Goal: Information Seeking & Learning: Learn about a topic

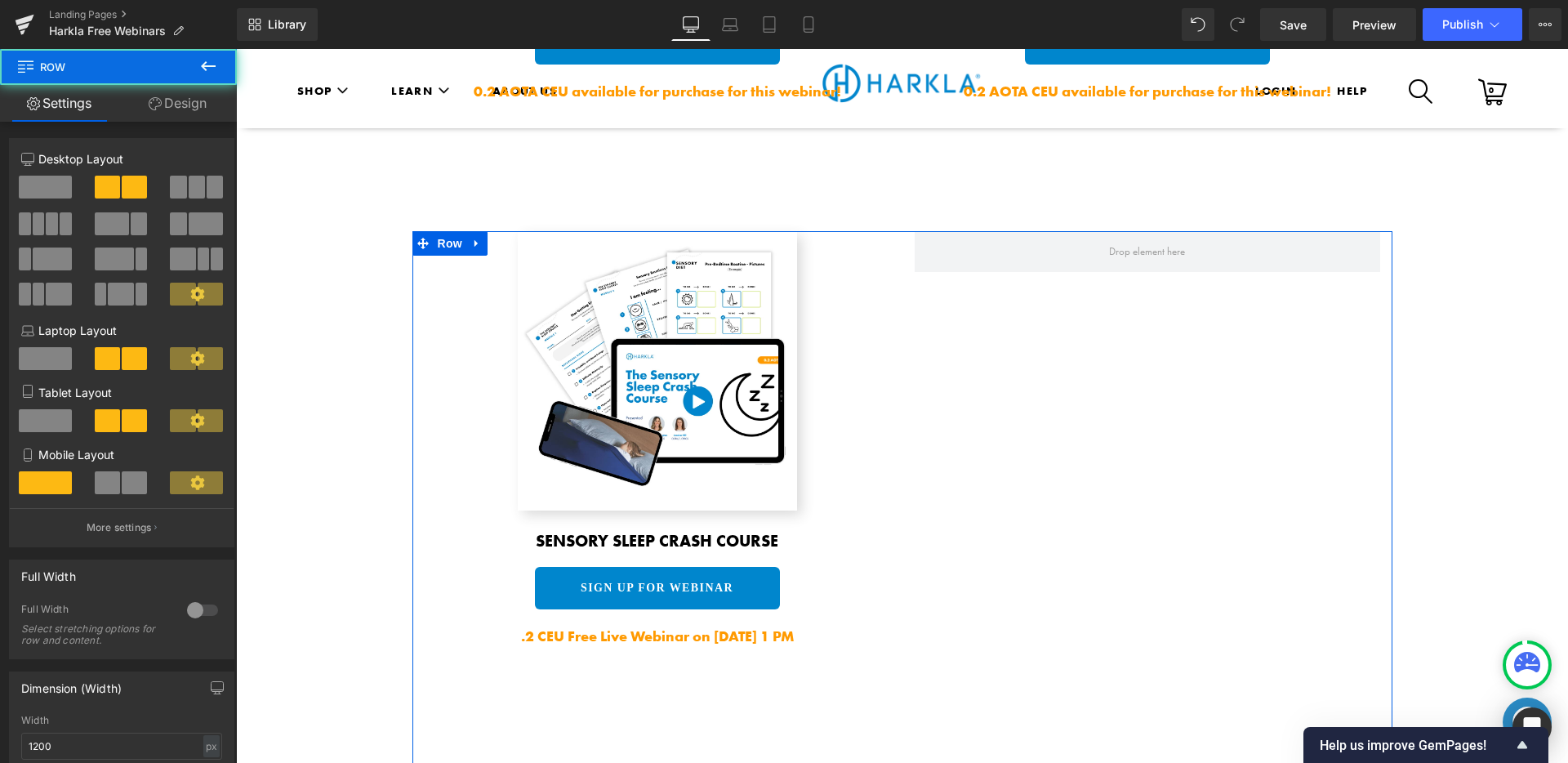
click at [413, 328] on div "Image Sensory Sleep Crash Course Heading SIGN UP FOR WEBINAR Button .2 CEU Free…" at bounding box center [657, 439] width 490 height 416
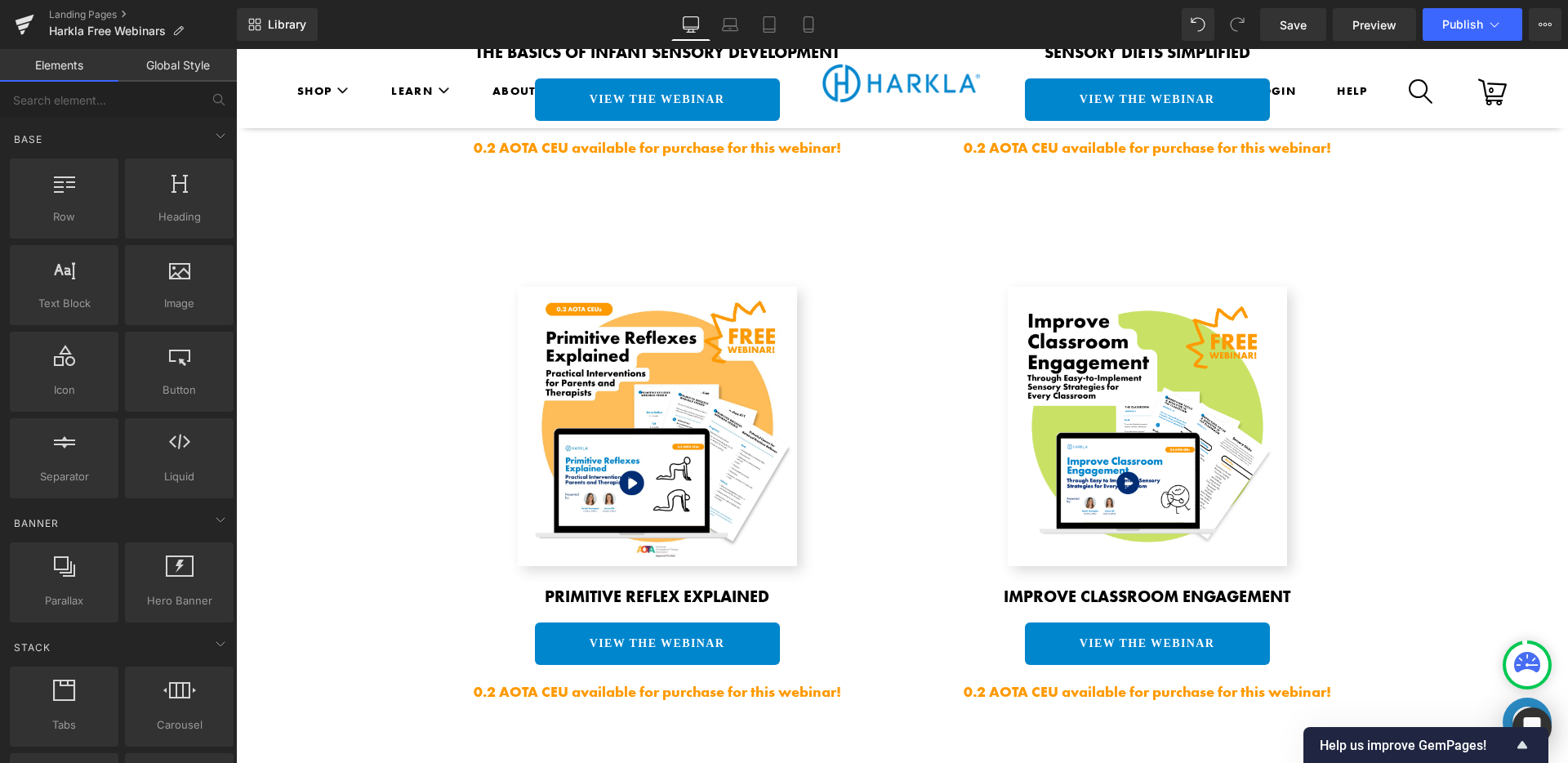
scroll to position [1822, 0]
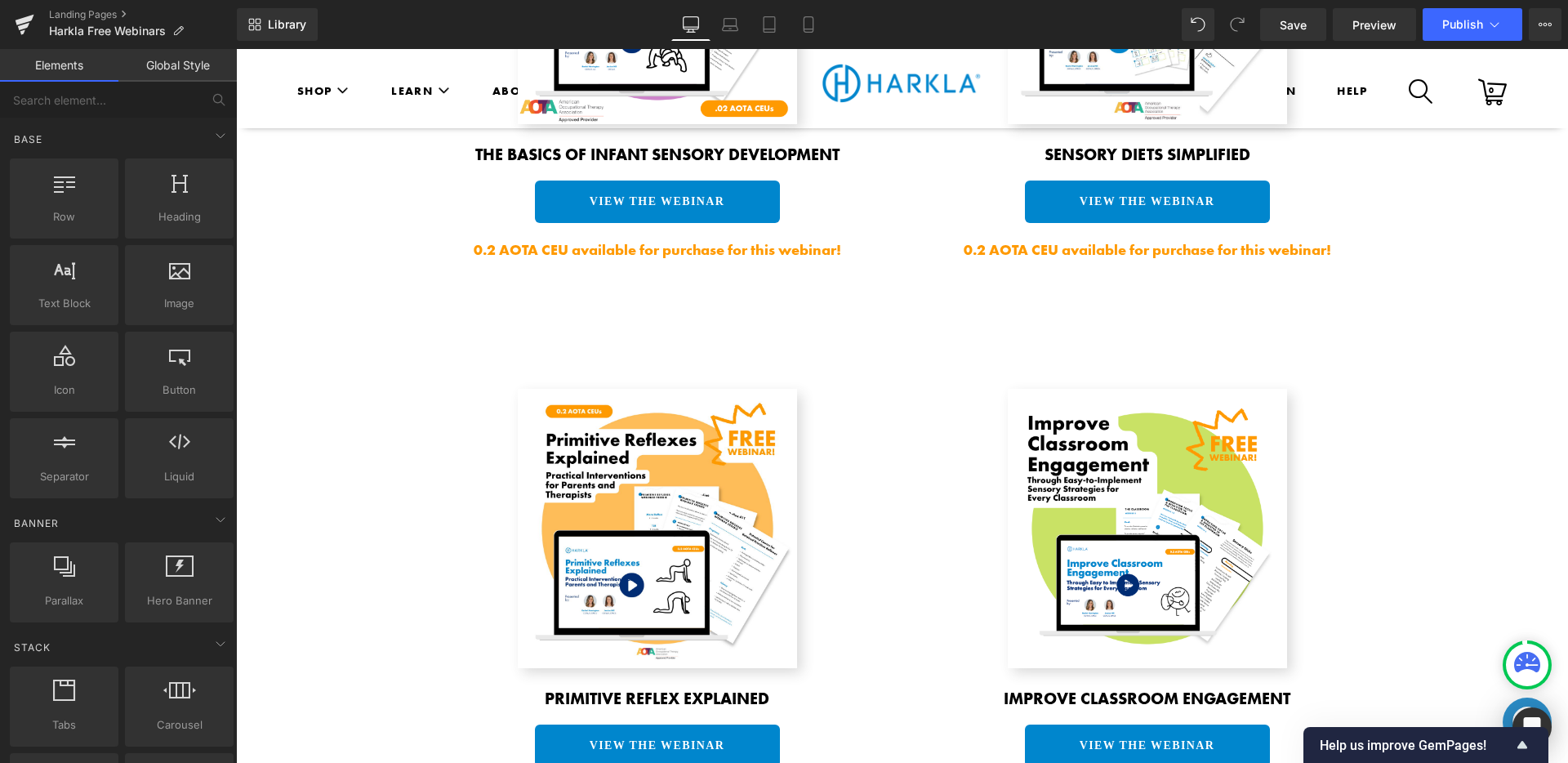
click at [236, 49] on div "158px" at bounding box center [236, 49] width 0 height 0
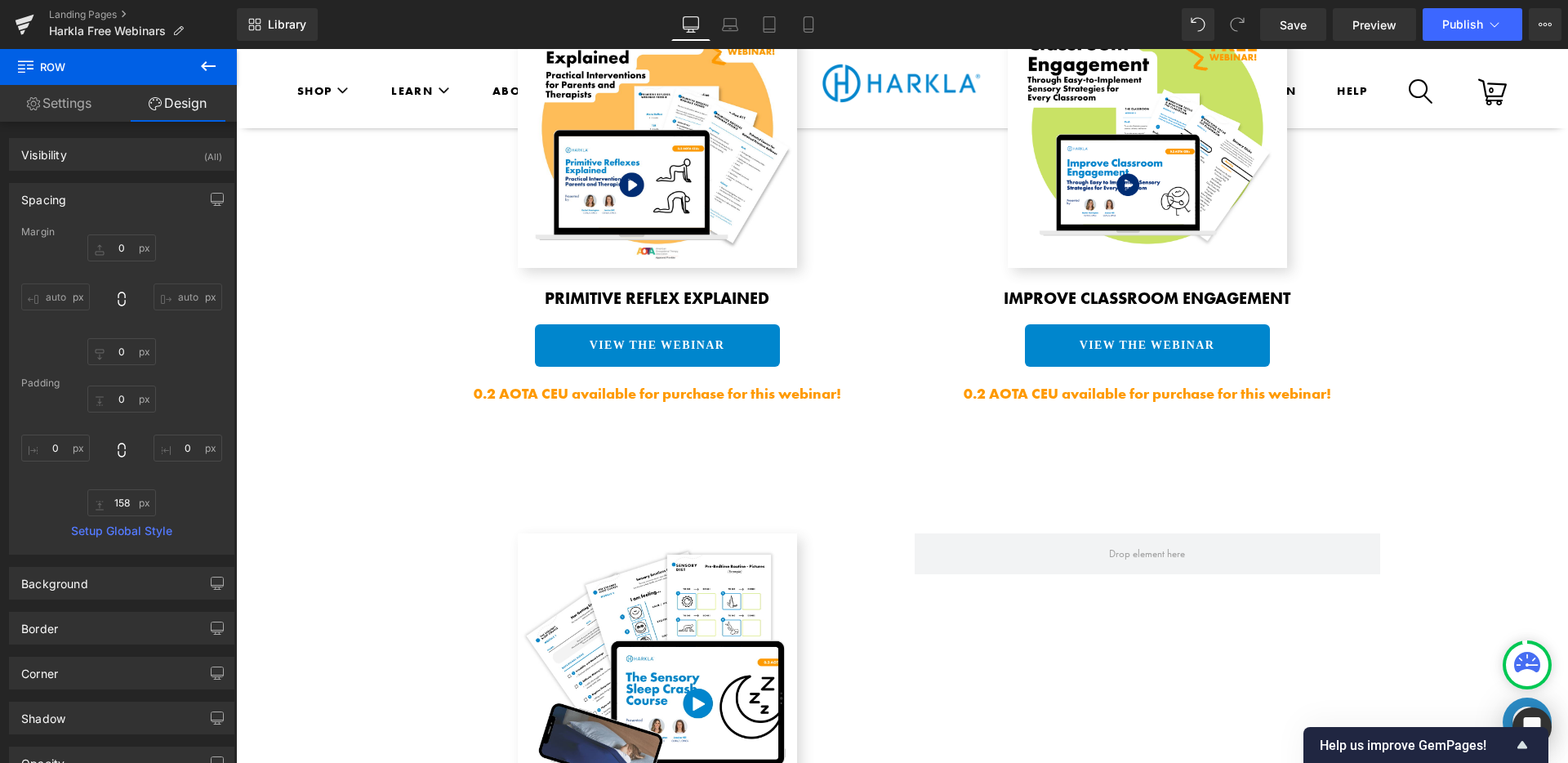
scroll to position [2385, 0]
